Goal: Task Accomplishment & Management: Manage account settings

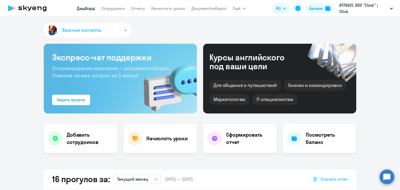
click at [116, 13] on nav "[PERSON_NAME] Отчеты Начислить уроки Документооборот" at bounding box center [152, 8] width 150 height 10
click at [118, 11] on link "Сотрудники" at bounding box center [113, 8] width 24 height 5
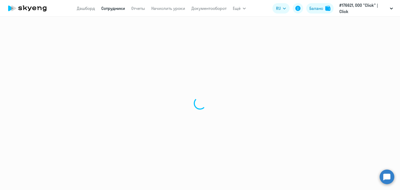
select select "30"
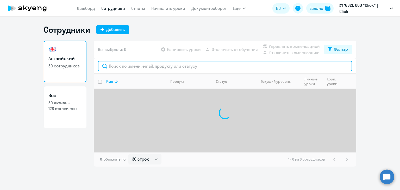
click at [152, 67] on input "text" at bounding box center [225, 66] width 254 height 10
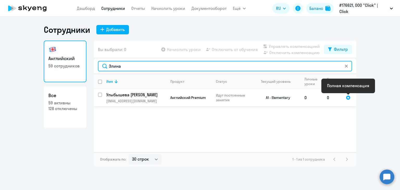
type input "Элина"
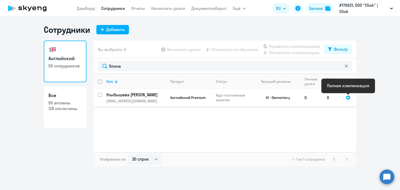
click at [348, 98] on div at bounding box center [348, 97] width 5 height 5
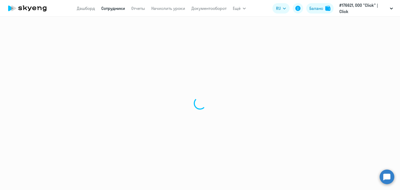
select select "english"
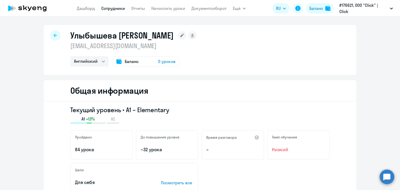
click at [131, 59] on span "Баланс" at bounding box center [132, 61] width 14 height 6
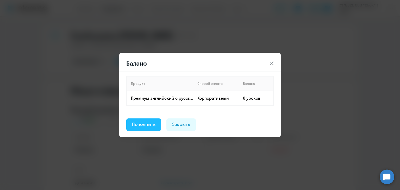
click at [153, 122] on div "Пополнить" at bounding box center [143, 124] width 23 height 7
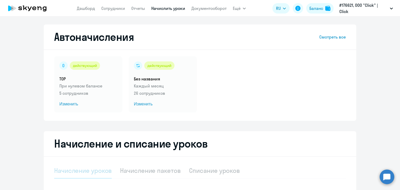
select select "10"
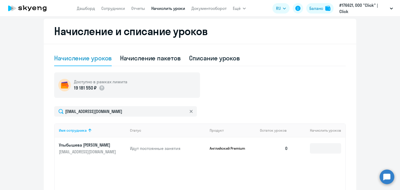
scroll to position [132, 0]
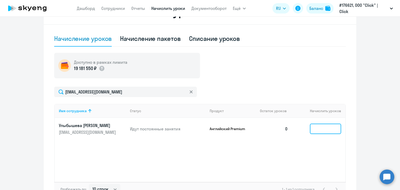
click at [318, 129] on input at bounding box center [325, 129] width 31 height 10
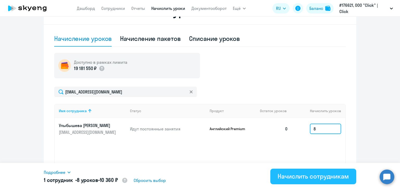
type input "8"
click at [309, 177] on div "Начислить сотрудникам" at bounding box center [313, 176] width 71 height 8
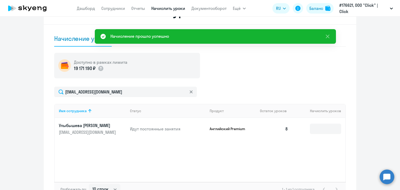
click at [33, 9] on icon at bounding box center [34, 9] width 4 height 4
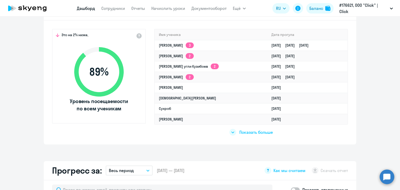
select select "30"
